Goal: Task Accomplishment & Management: Use online tool/utility

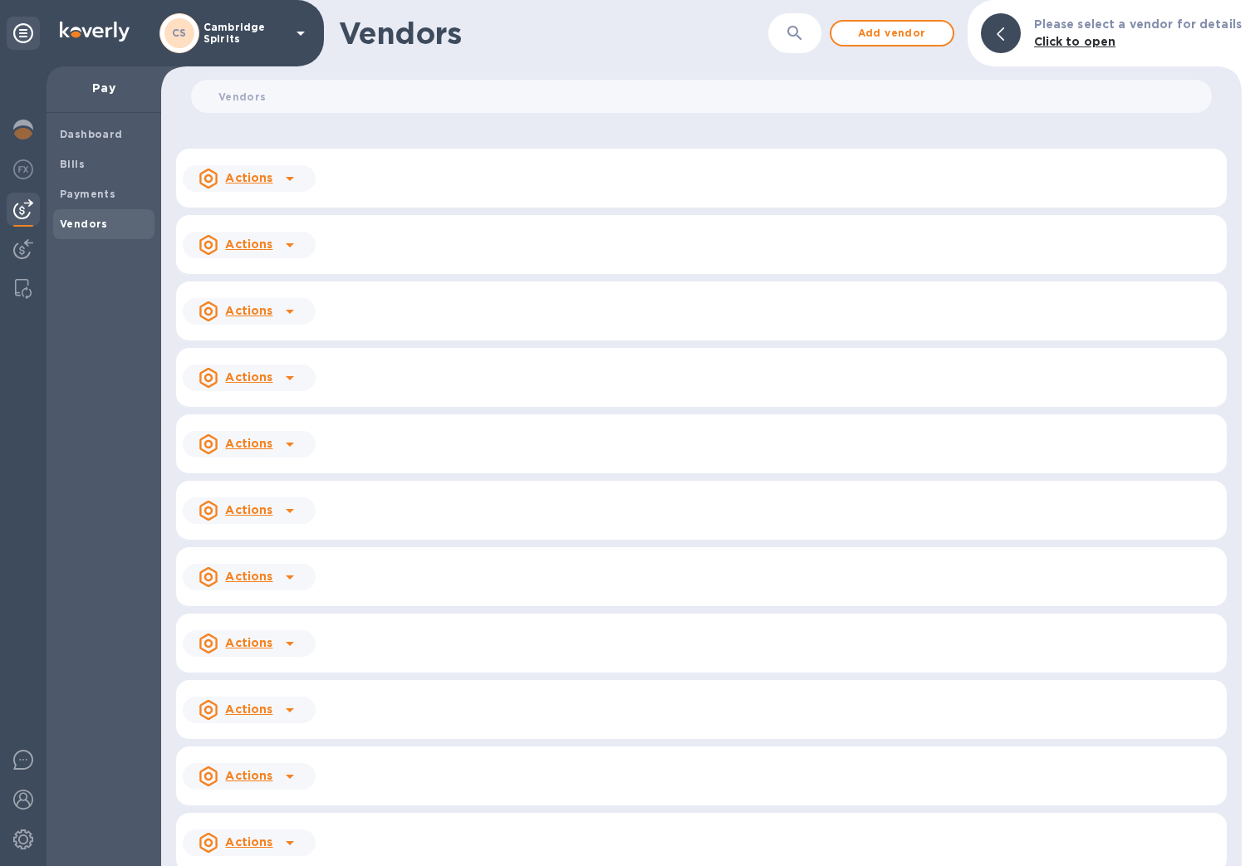
click at [304, 35] on icon at bounding box center [301, 33] width 20 height 20
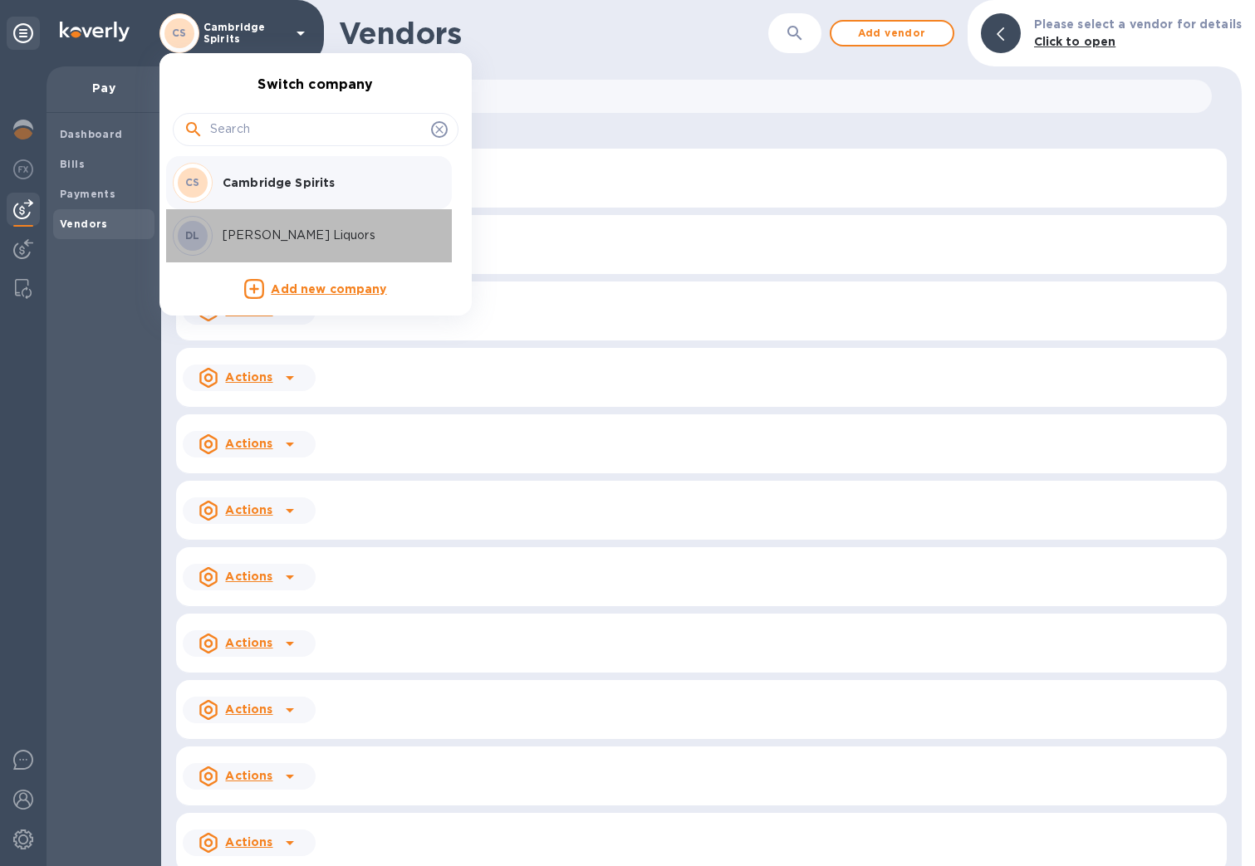
click at [285, 237] on p "[PERSON_NAME] Liquors" at bounding box center [327, 235] width 209 height 17
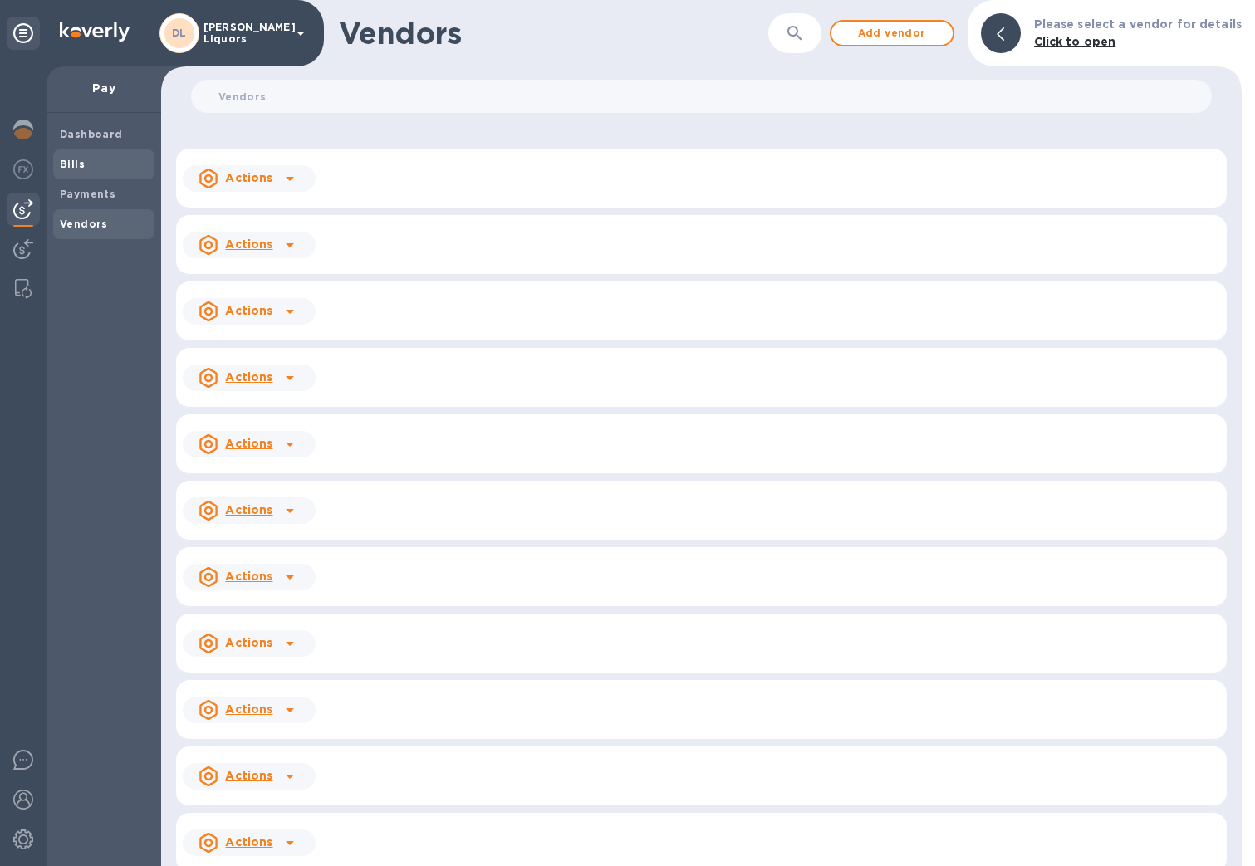
click at [72, 168] on b "Bills" at bounding box center [72, 164] width 25 height 12
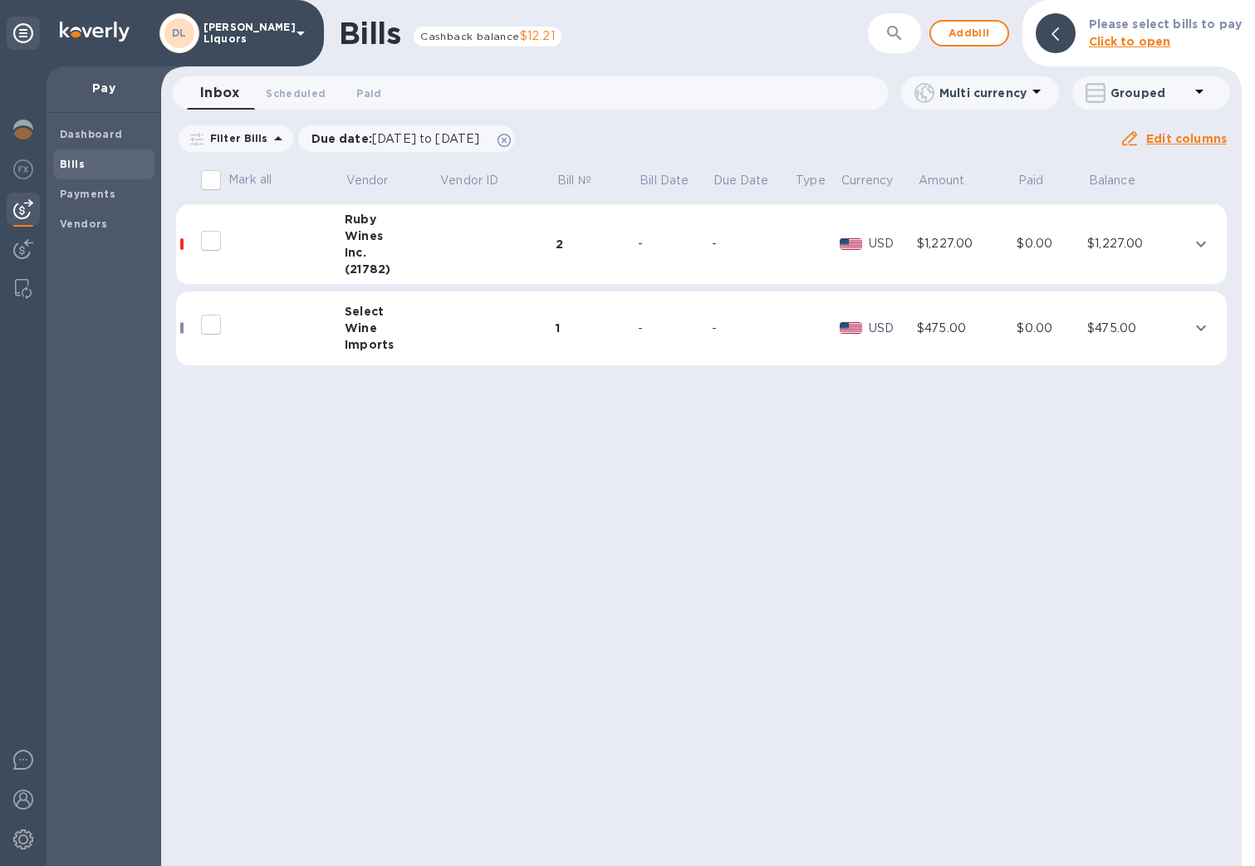
click at [1203, 245] on icon "expand row" at bounding box center [1201, 244] width 10 height 6
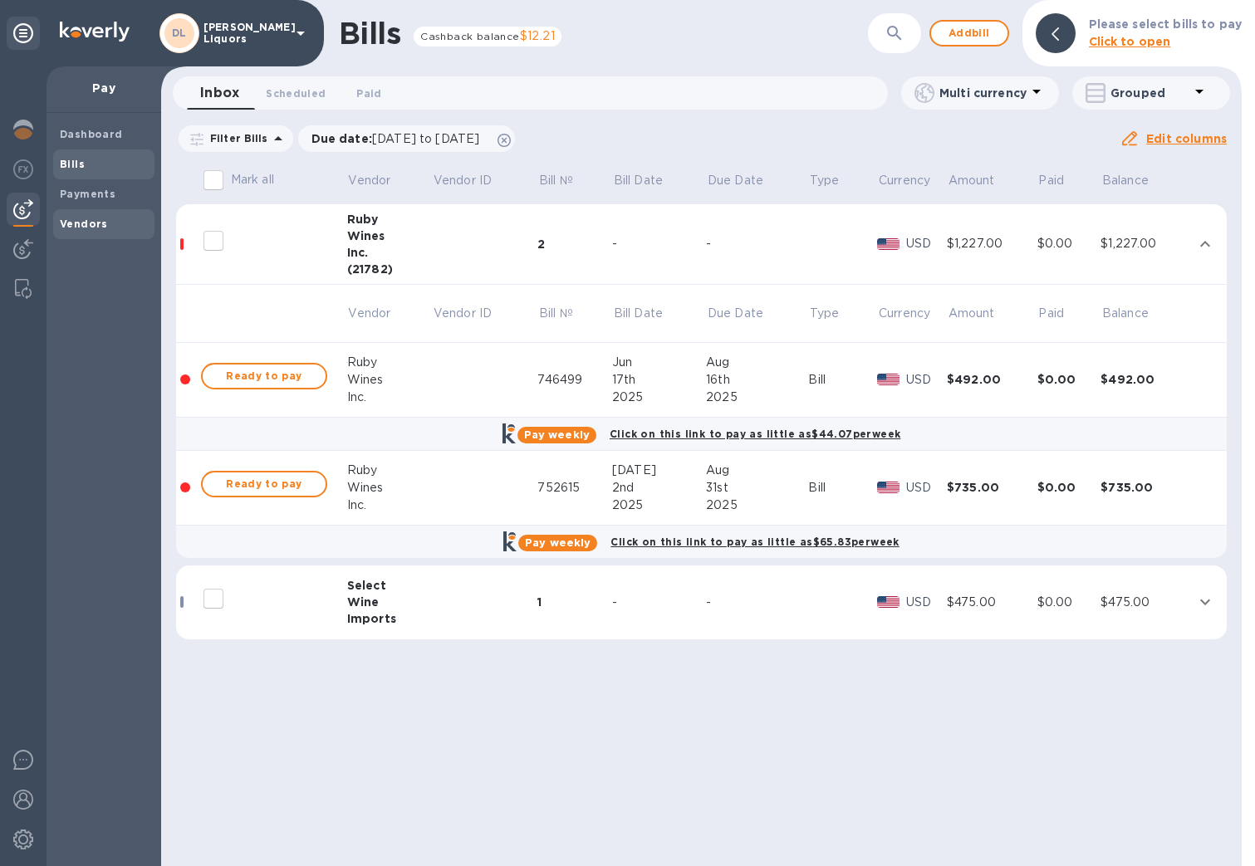
click at [104, 226] on span "Vendors" at bounding box center [104, 224] width 88 height 17
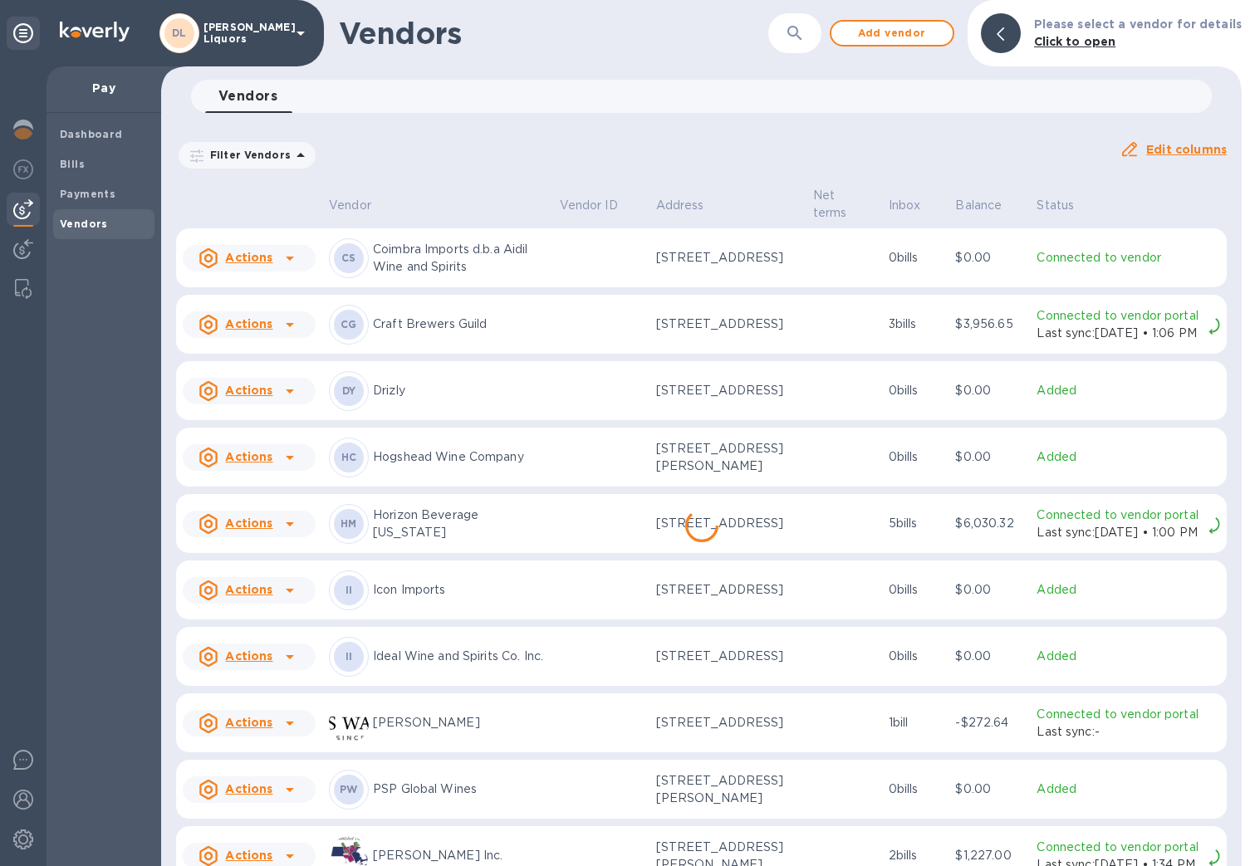
scroll to position [918, 0]
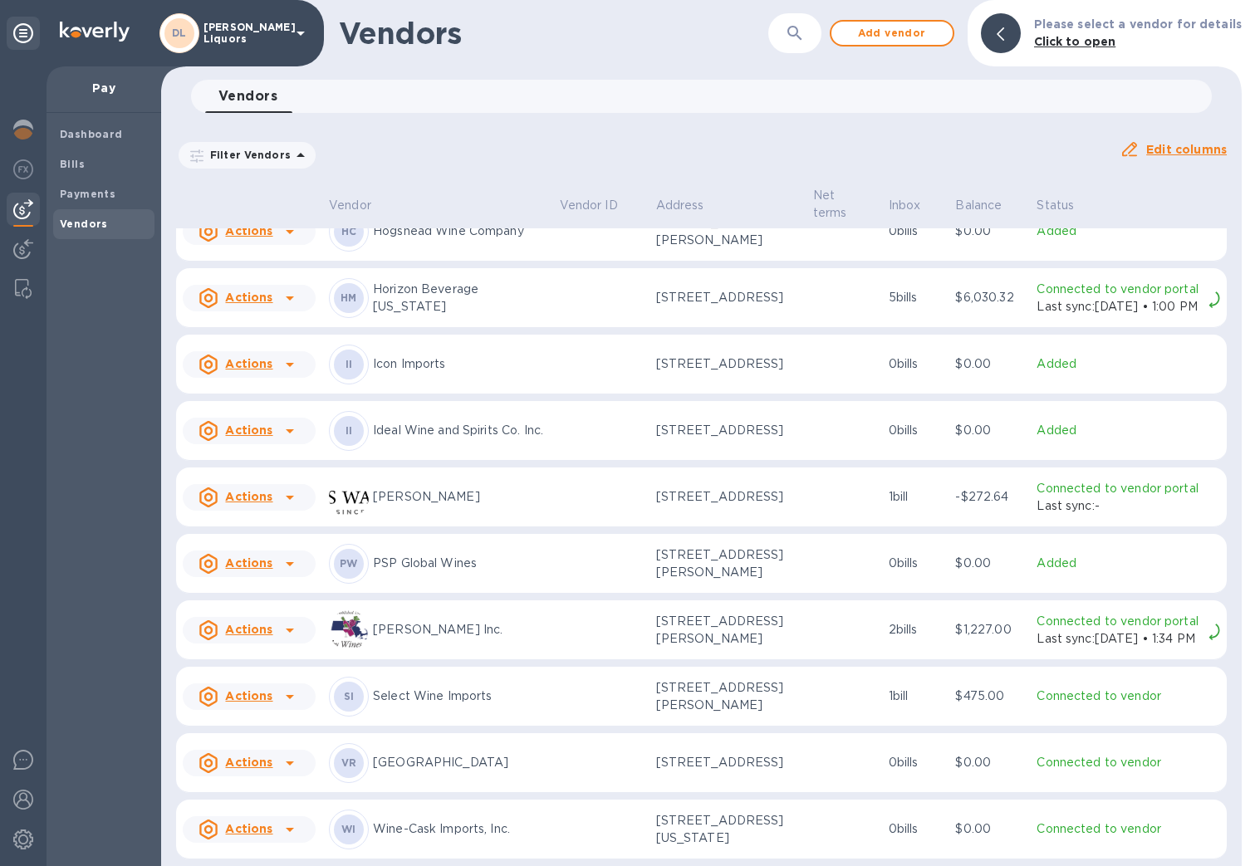
click at [553, 600] on td at bounding box center [601, 630] width 96 height 60
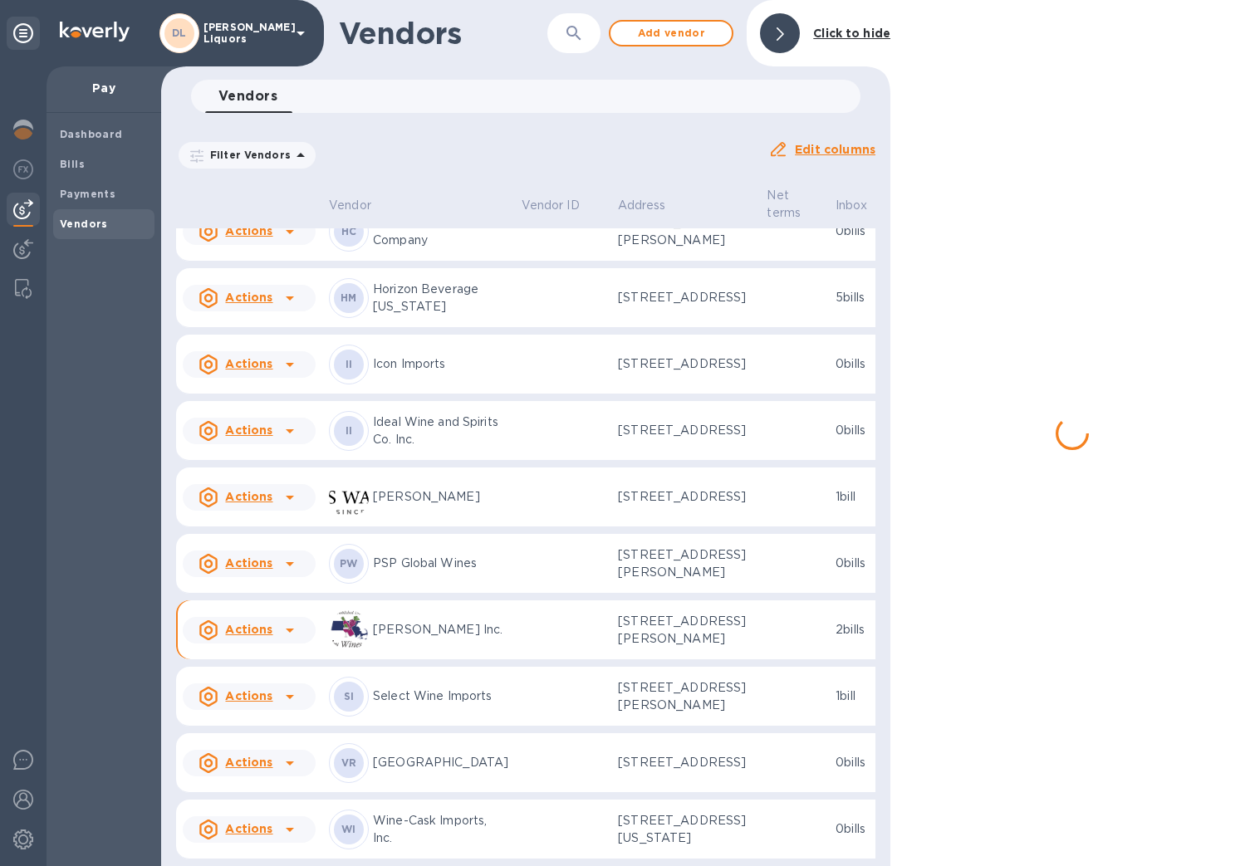
scroll to position [977, 0]
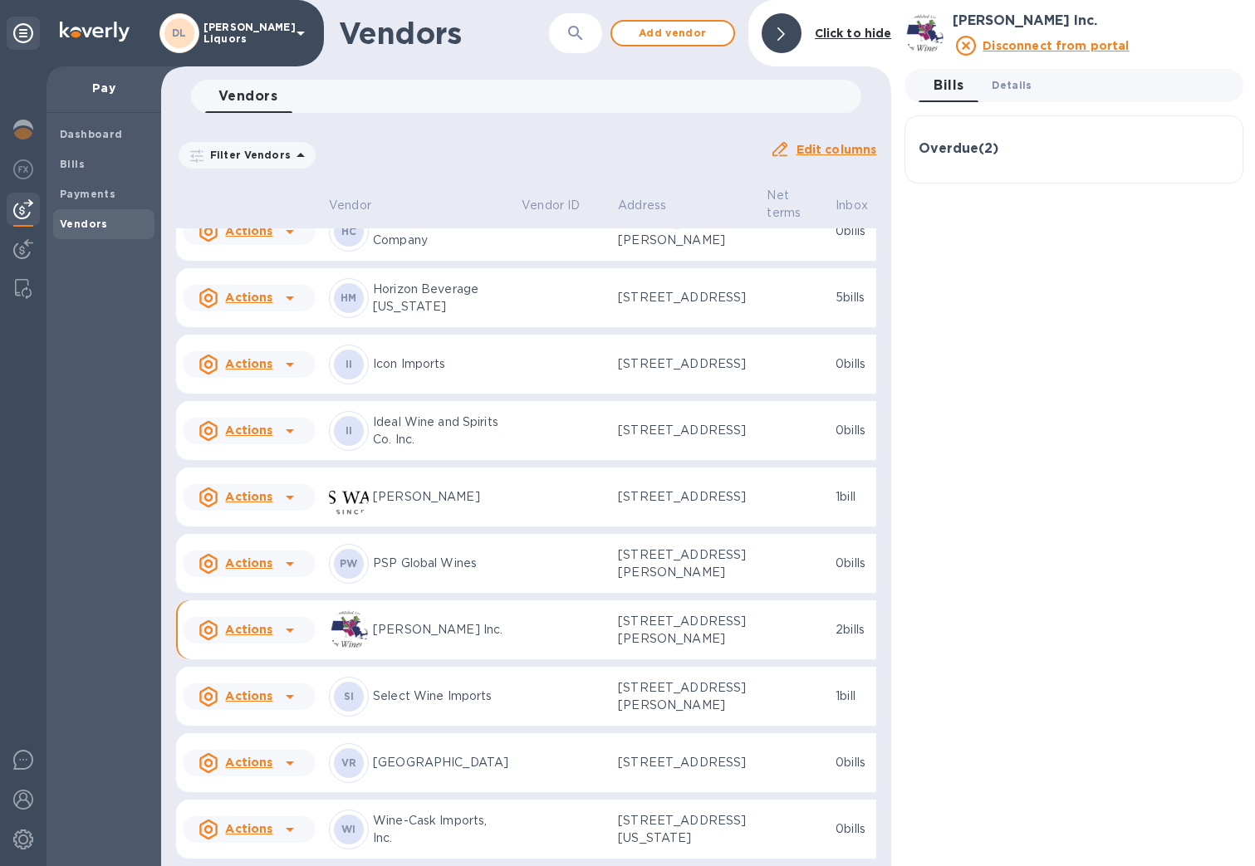
click at [1016, 86] on span "Details 0" at bounding box center [1011, 84] width 40 height 17
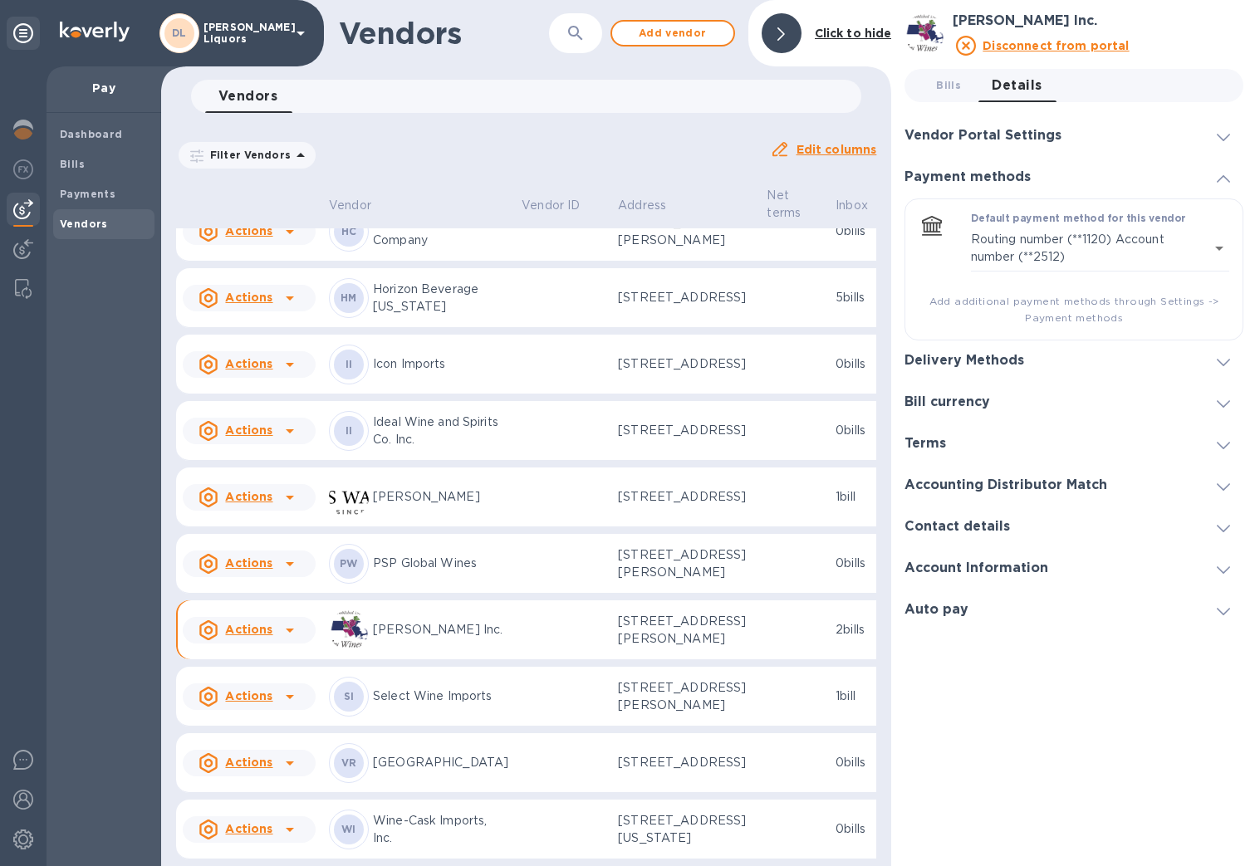
click at [1002, 135] on h3 "Vendor Portal Settings" at bounding box center [982, 136] width 157 height 16
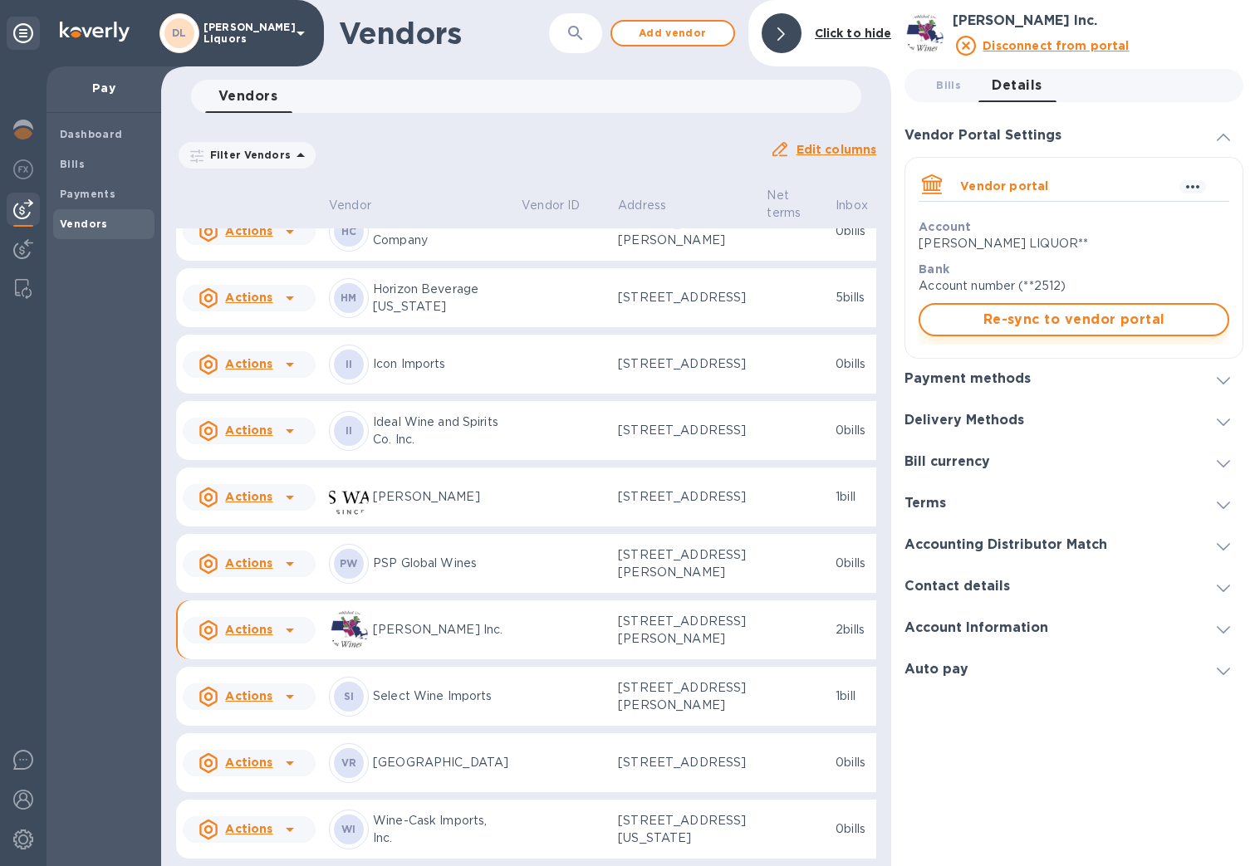
click at [1011, 321] on span "Re-sync to vendor portal" at bounding box center [1073, 320] width 281 height 20
click at [83, 162] on span "Bills" at bounding box center [104, 164] width 88 height 17
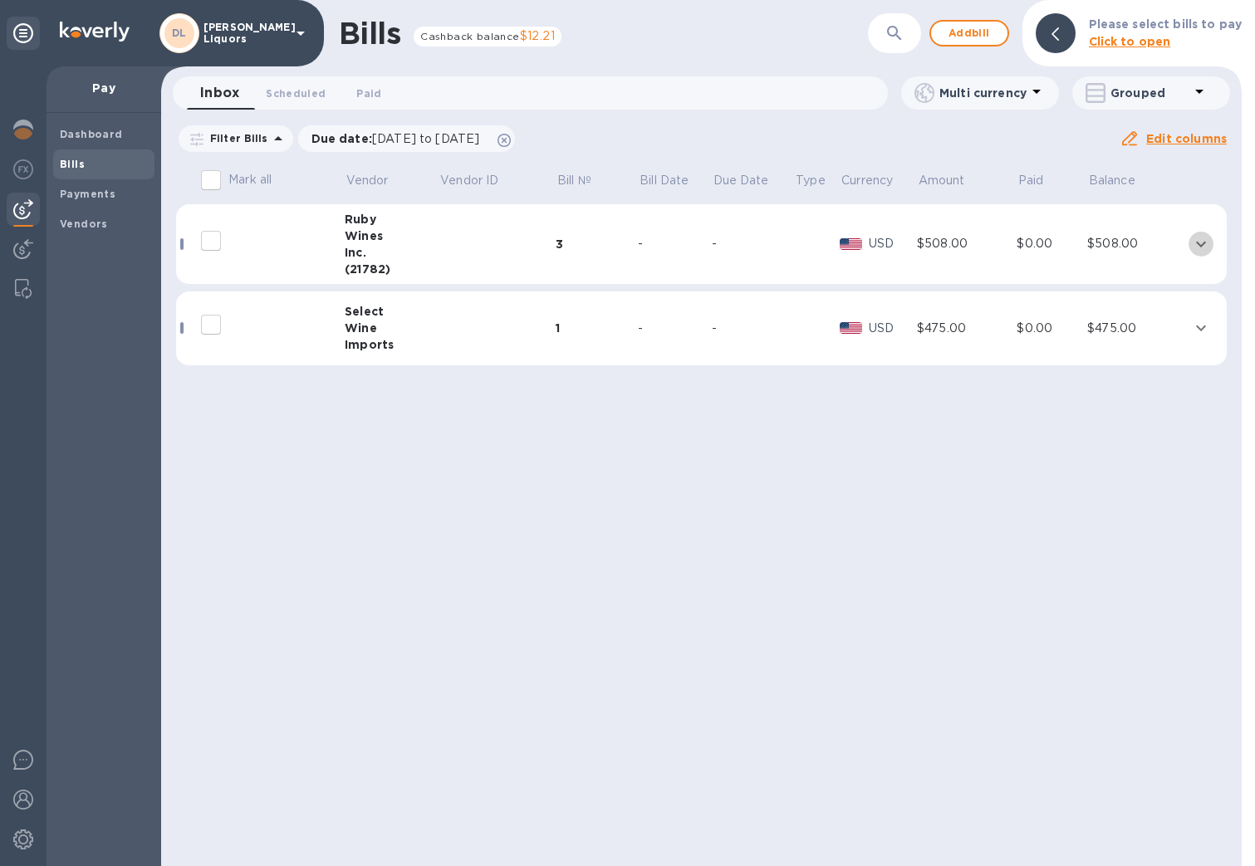
click at [1207, 244] on icon "expand row" at bounding box center [1201, 244] width 20 height 20
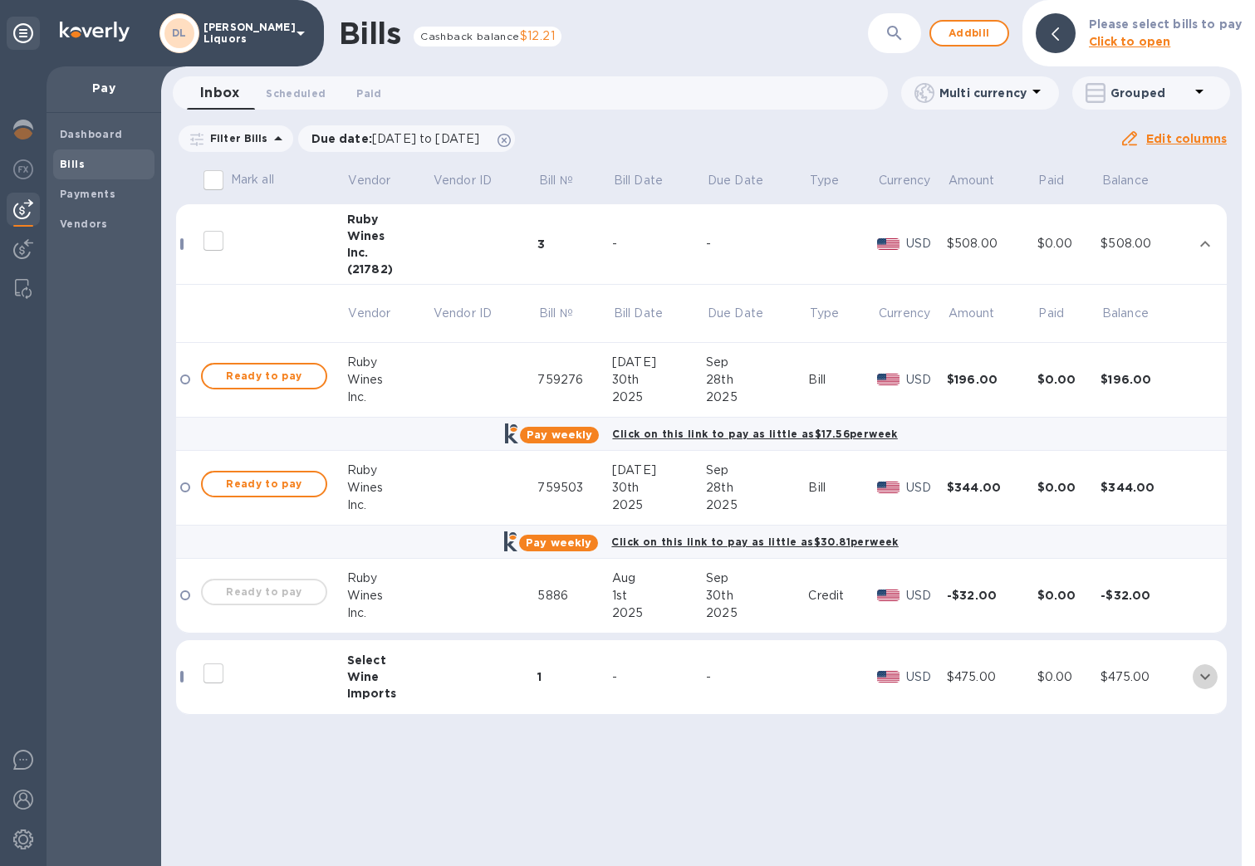
click at [1207, 678] on icon "expand row" at bounding box center [1205, 677] width 10 height 6
